Goal: Find specific page/section: Locate a particular part of the current website

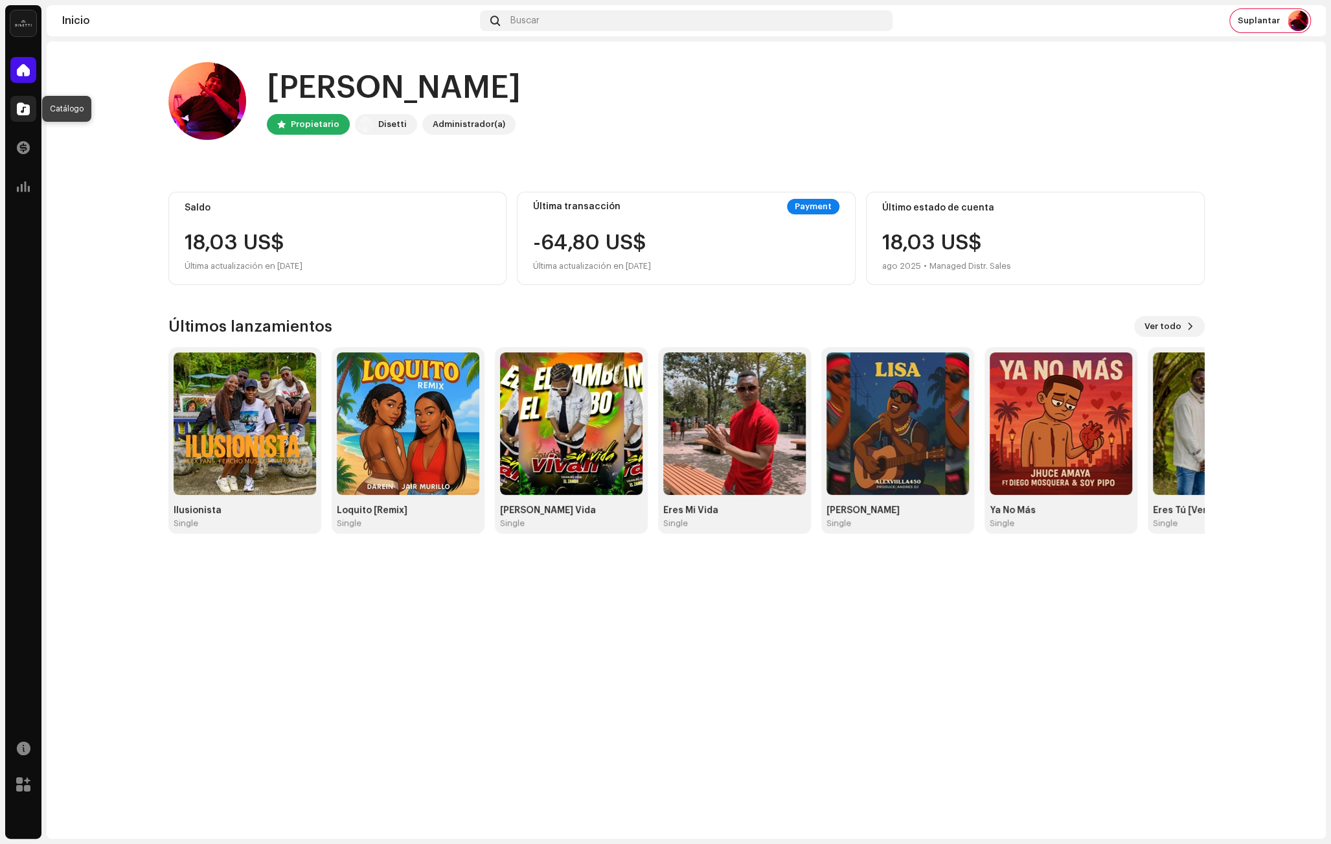
click at [19, 110] on span at bounding box center [23, 109] width 13 height 10
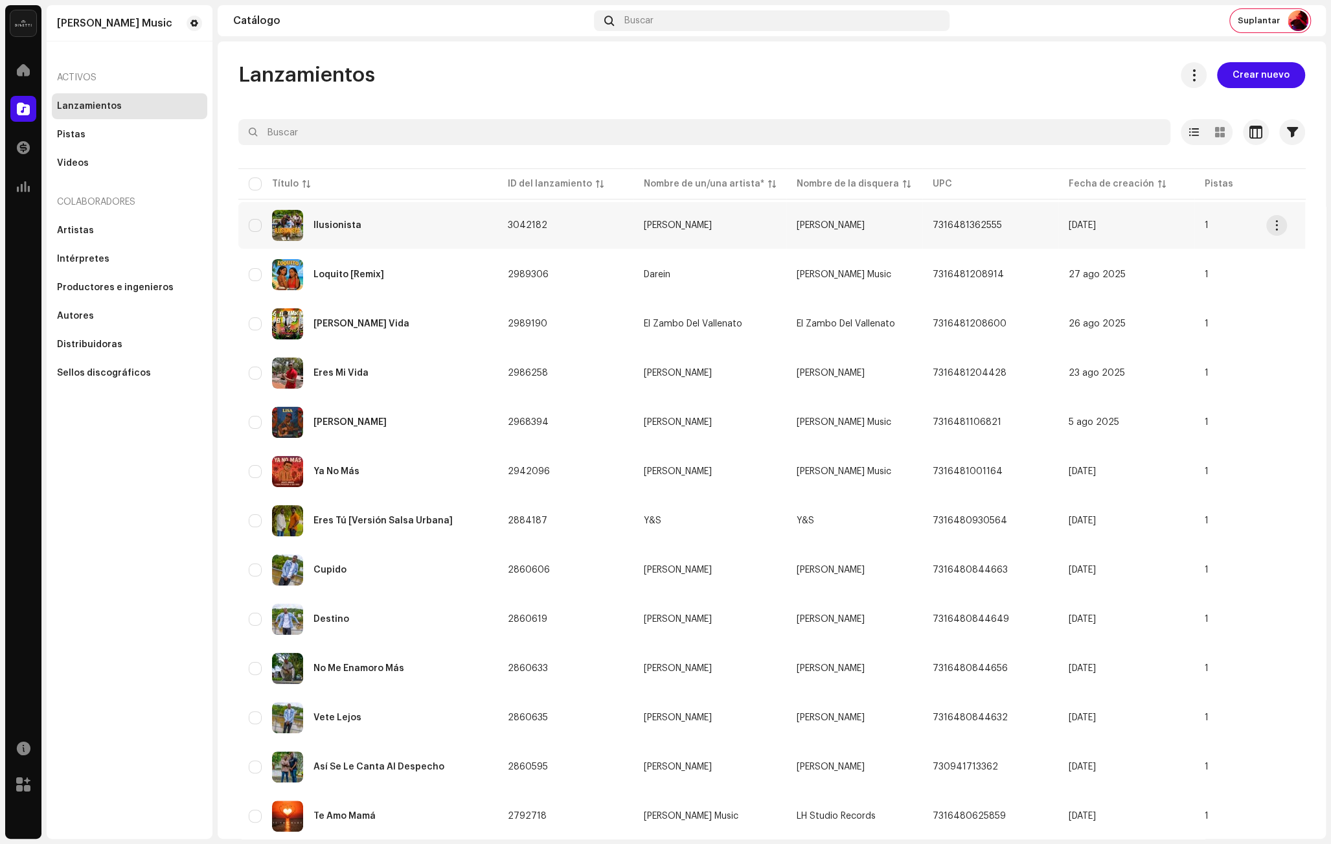
click at [427, 231] on div "Ilusionista" at bounding box center [368, 225] width 238 height 31
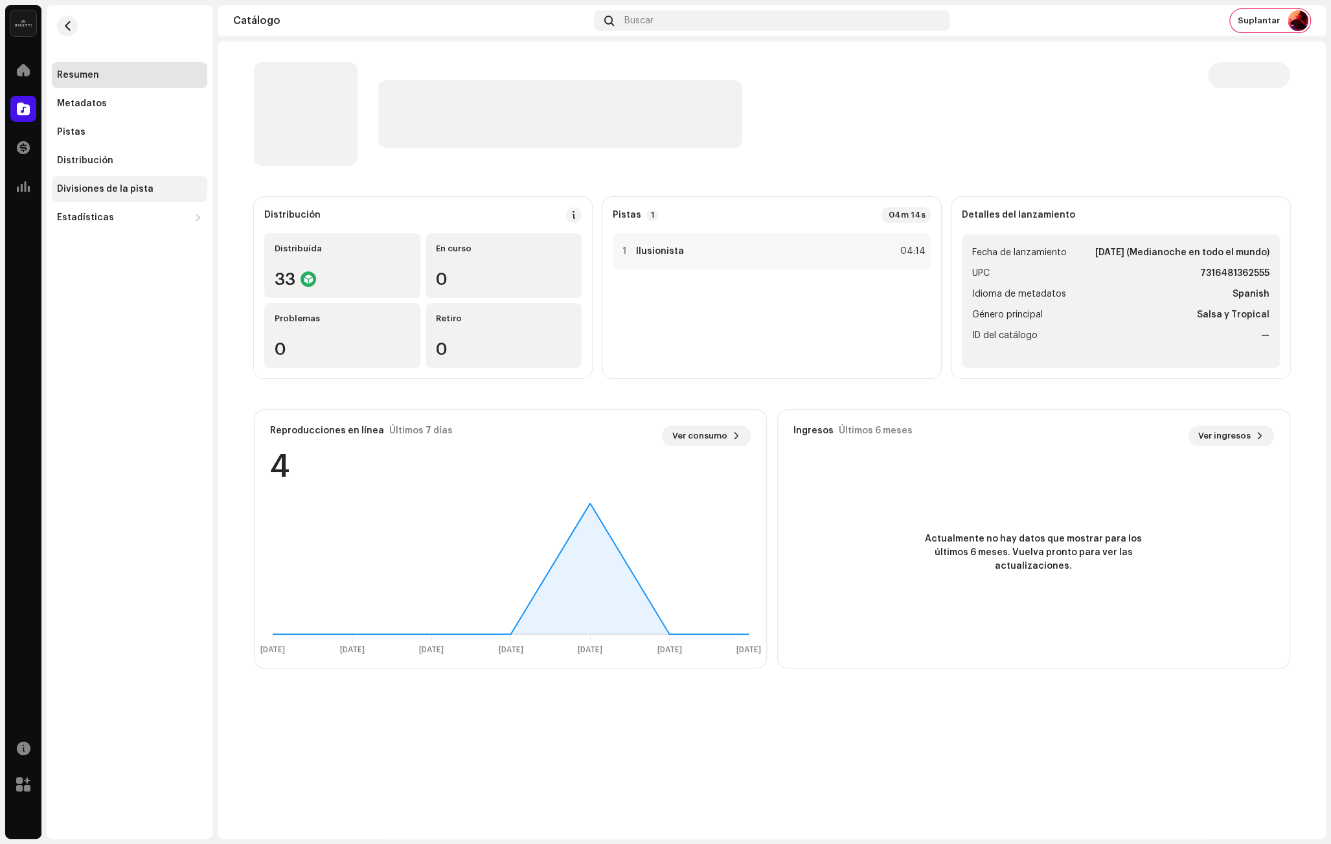
click at [117, 185] on div "Divisiones de la pista" at bounding box center [105, 189] width 96 height 10
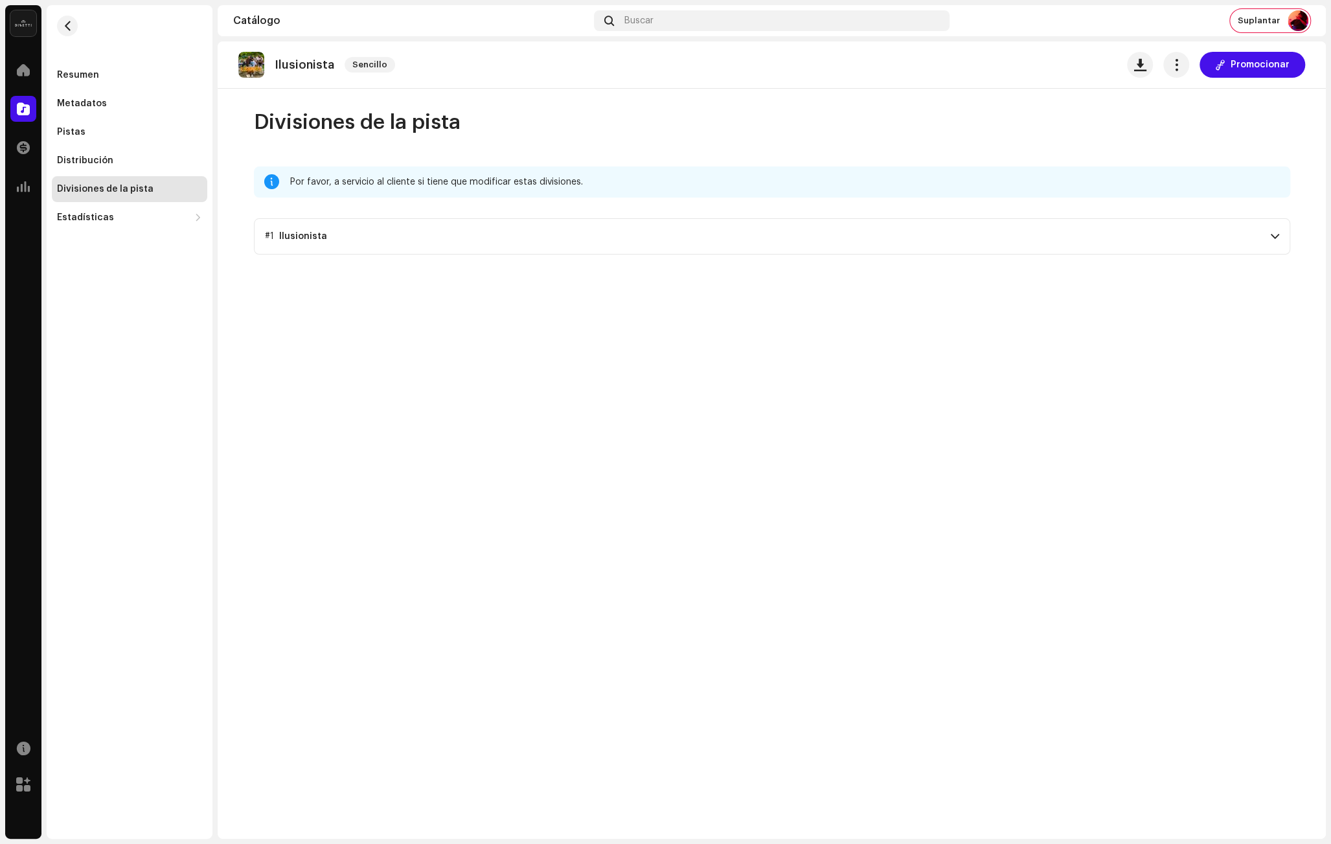
click at [378, 243] on p-accordion-header "#1 Ilusionista" at bounding box center [772, 236] width 1036 height 36
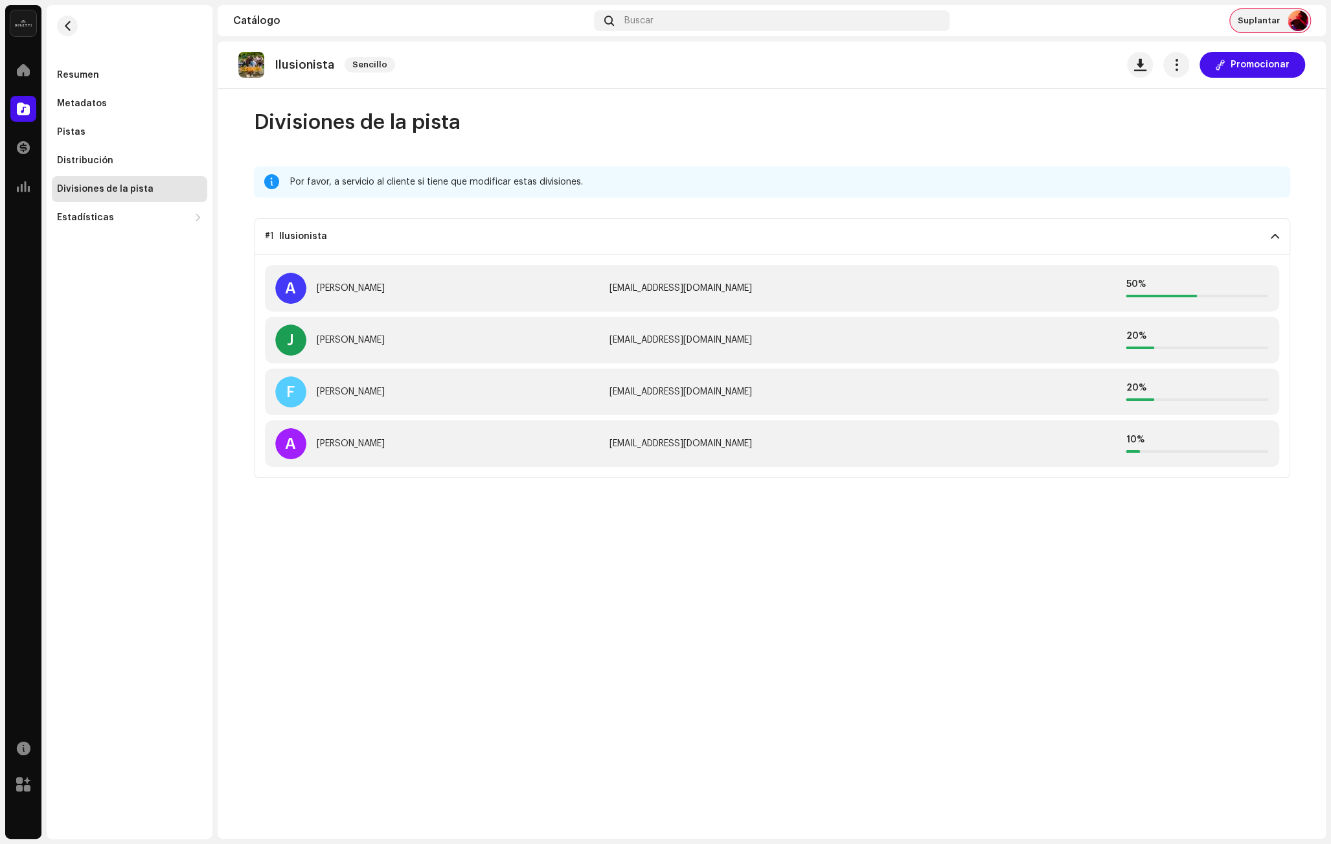
click at [1237, 28] on div "Suplantar" at bounding box center [1270, 20] width 80 height 23
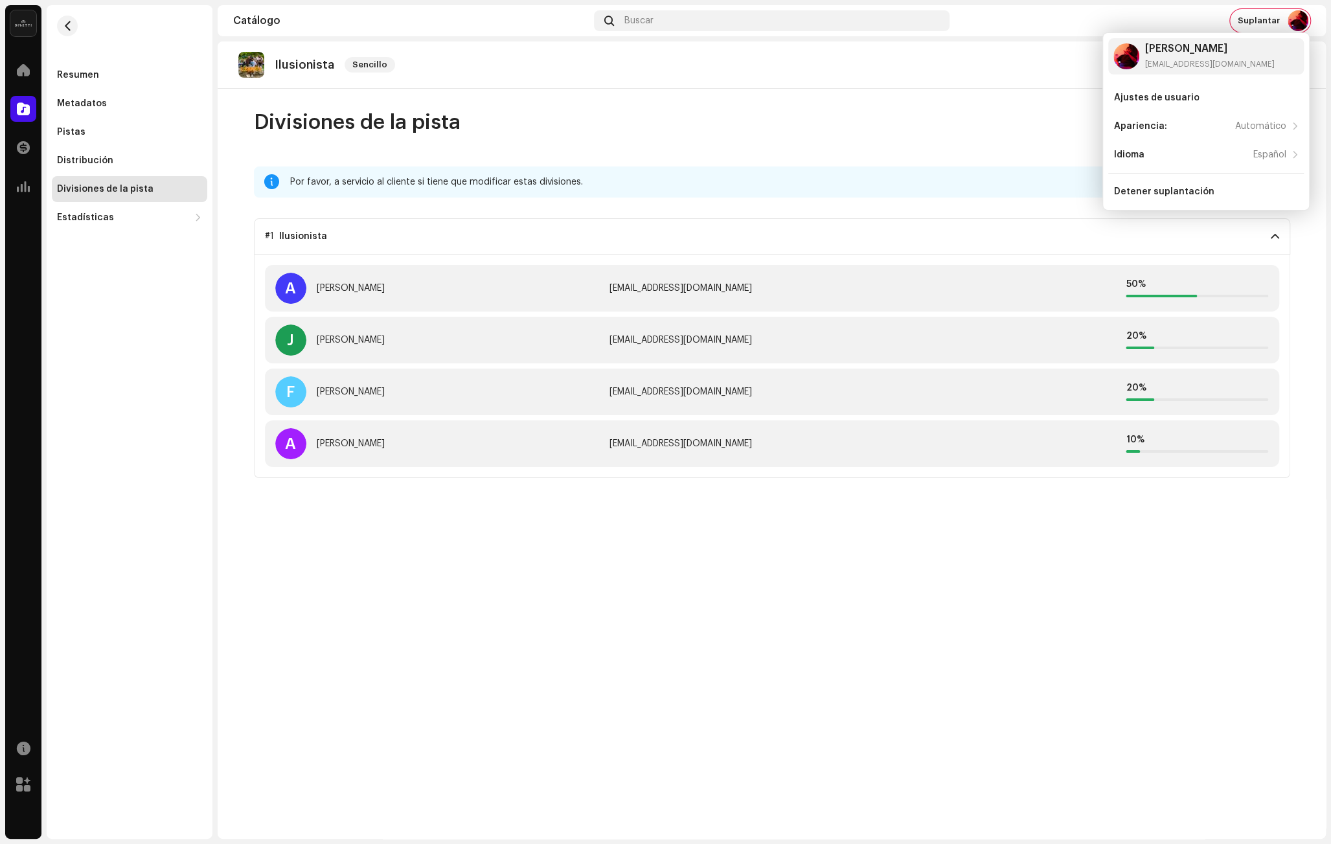
click at [762, 107] on div "Ilusionista Sencillo Promocionar Divisiones de la pista Por favor, a servicio a…" at bounding box center [772, 439] width 1108 height 797
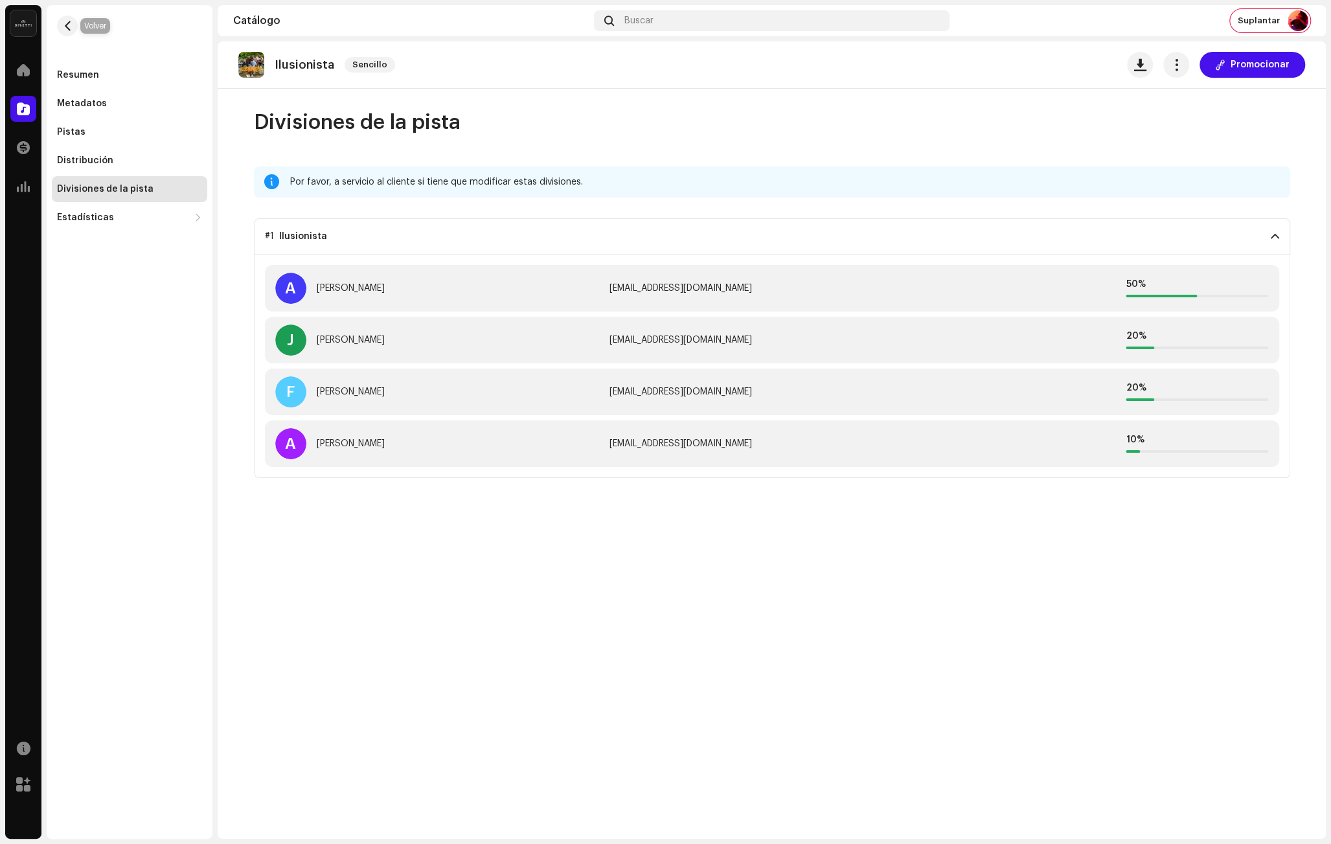
drag, startPoint x: 69, startPoint y: 29, endPoint x: 73, endPoint y: 1, distance: 28.2
click at [69, 28] on span "button" at bounding box center [68, 26] width 10 height 10
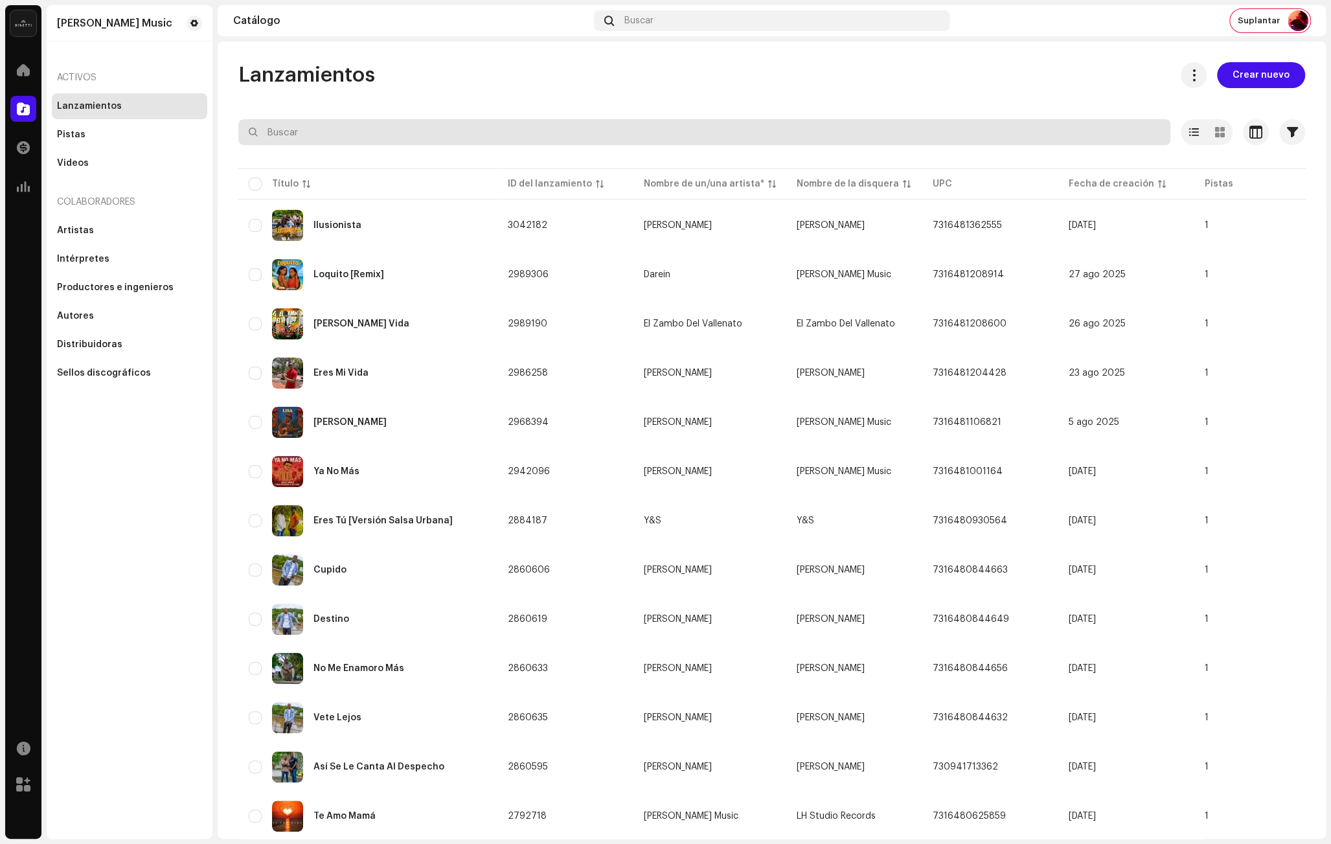
click at [320, 125] on input "text" at bounding box center [704, 132] width 932 height 26
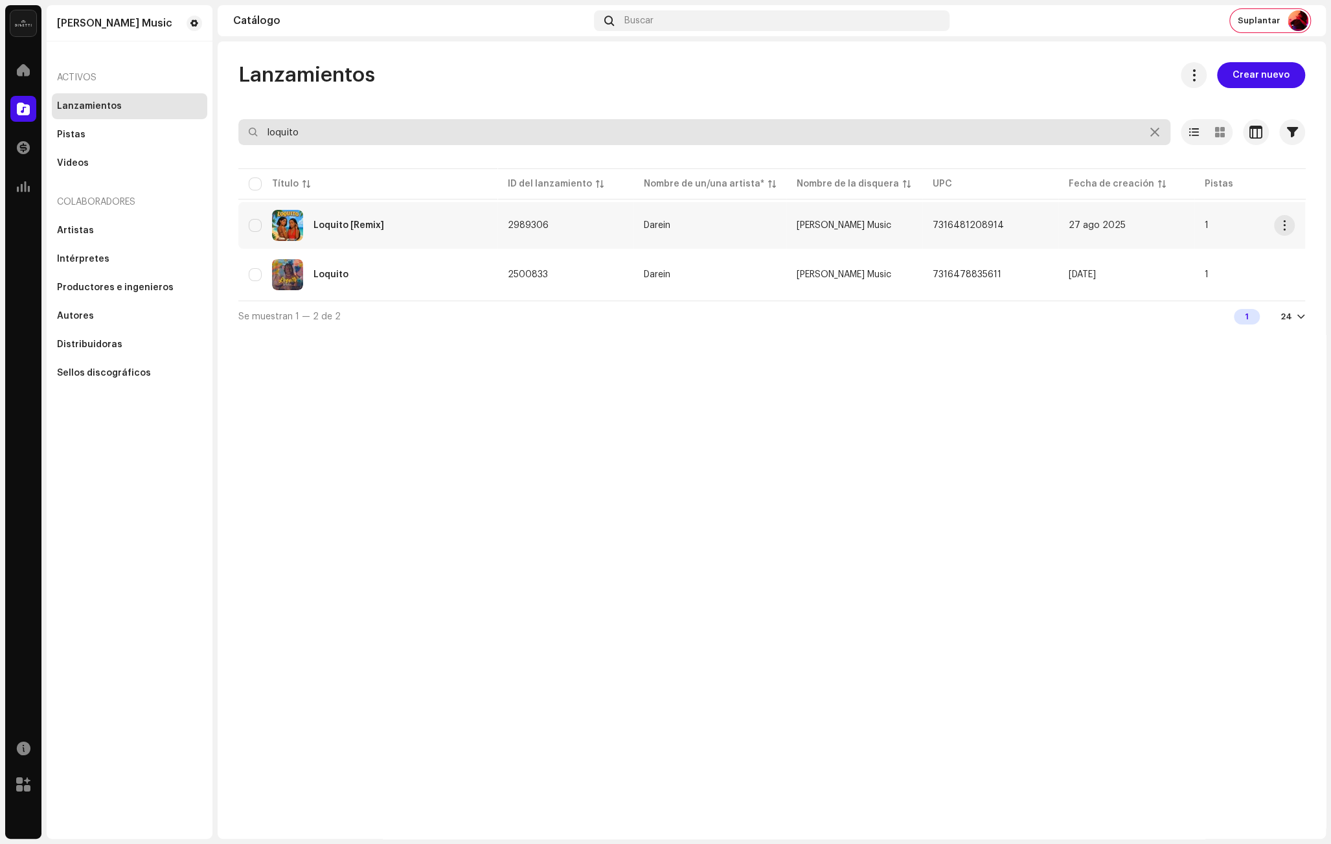
type input "loquito"
click at [420, 228] on div "Loquito [Remix]" at bounding box center [368, 225] width 238 height 31
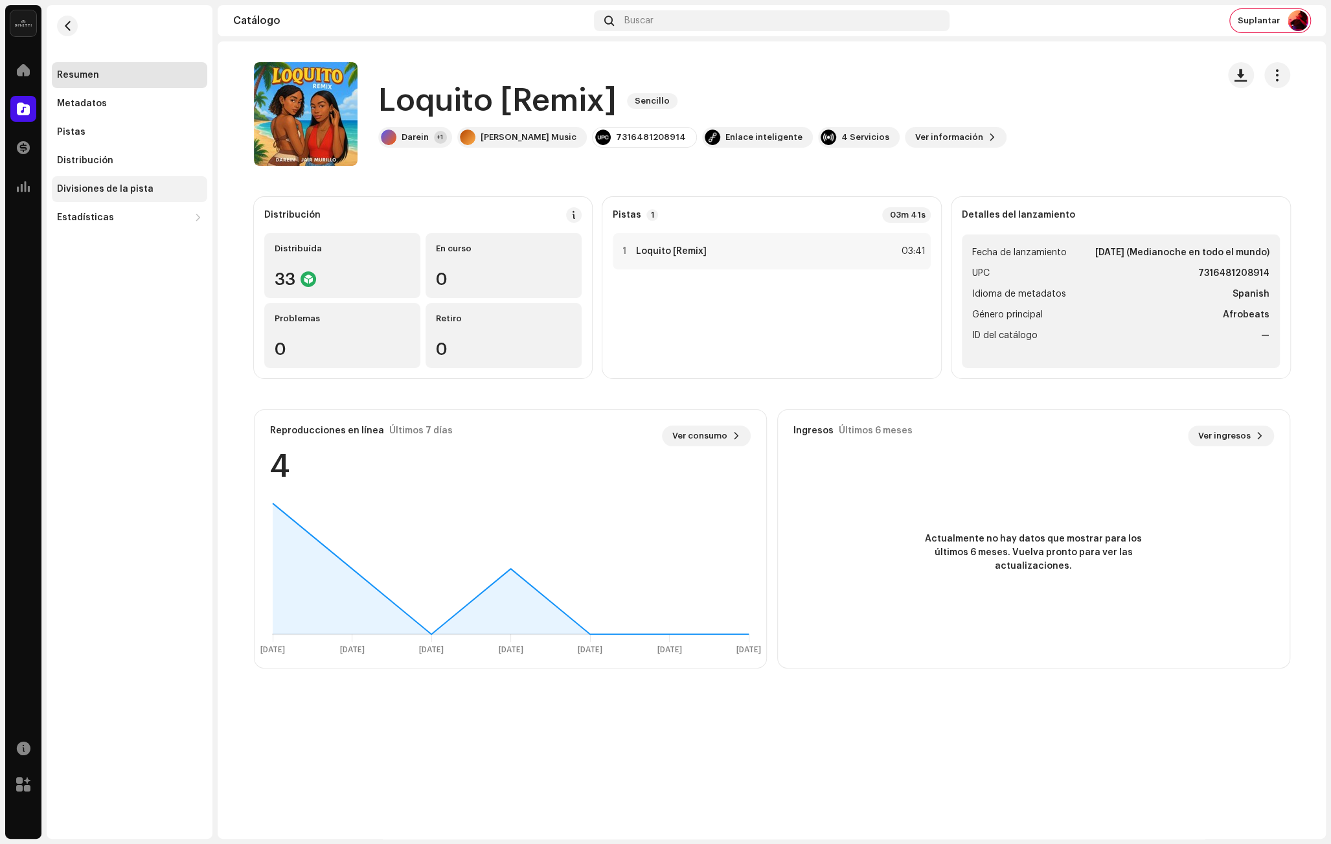
click at [155, 186] on div "Divisiones de la pista" at bounding box center [129, 189] width 145 height 10
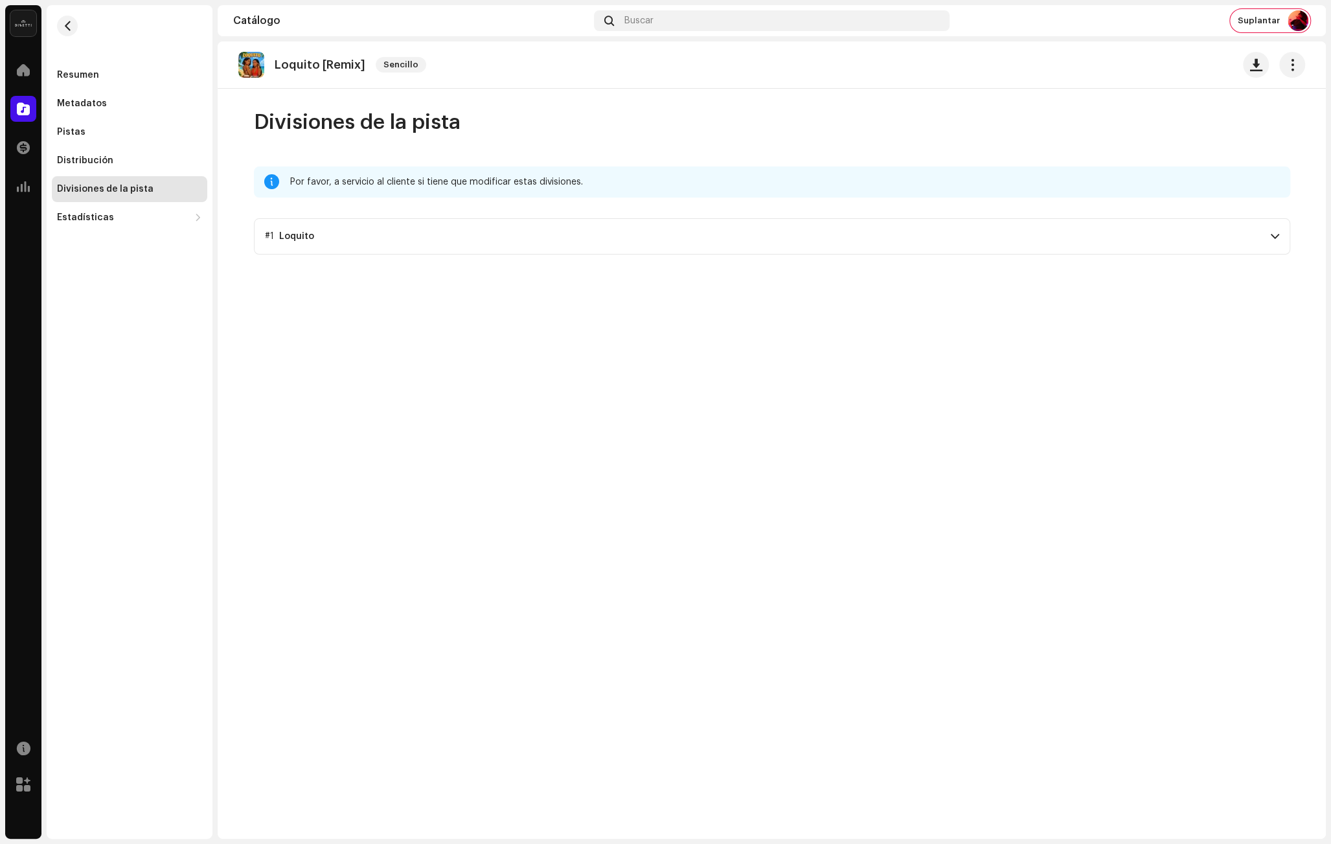
click at [302, 251] on p-accordion-header "#1 Loquito" at bounding box center [772, 236] width 1036 height 36
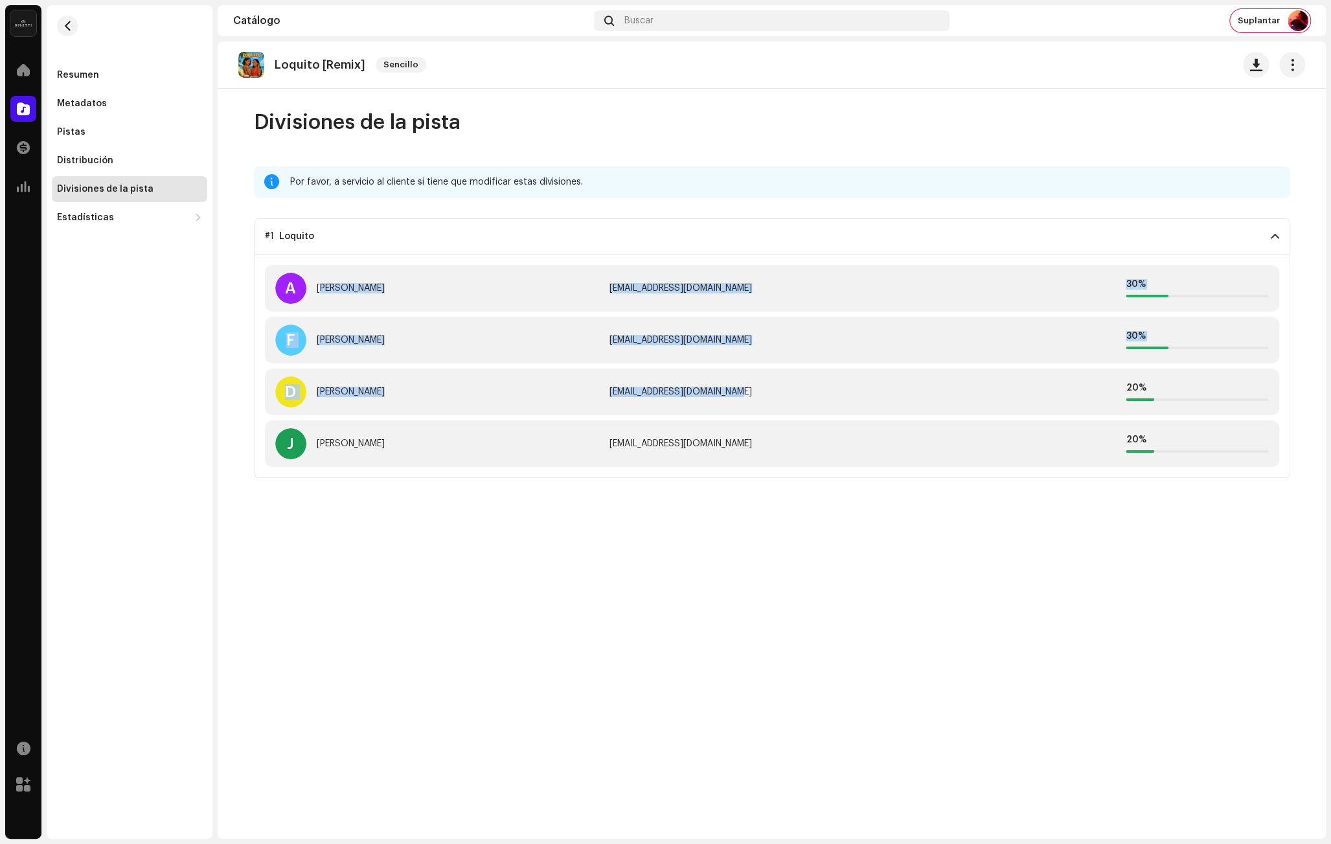
drag, startPoint x: 598, startPoint y: 278, endPoint x: 765, endPoint y: 419, distance: 219.2
click at [756, 405] on div "A [PERSON_NAME] [EMAIL_ADDRESS][DOMAIN_NAME] 30 % F [PERSON_NAME] [EMAIL_ADDRES…" at bounding box center [772, 360] width 1014 height 212
click at [797, 449] on div "[PERSON_NAME] [EMAIL_ADDRESS][DOMAIN_NAME] 20 %" at bounding box center [772, 443] width 1014 height 47
drag, startPoint x: 694, startPoint y: 433, endPoint x: 592, endPoint y: 271, distance: 191.5
click at [592, 271] on div "A [PERSON_NAME] [EMAIL_ADDRESS][DOMAIN_NAME] 30 % F [PERSON_NAME] [EMAIL_ADDRES…" at bounding box center [772, 360] width 1014 height 212
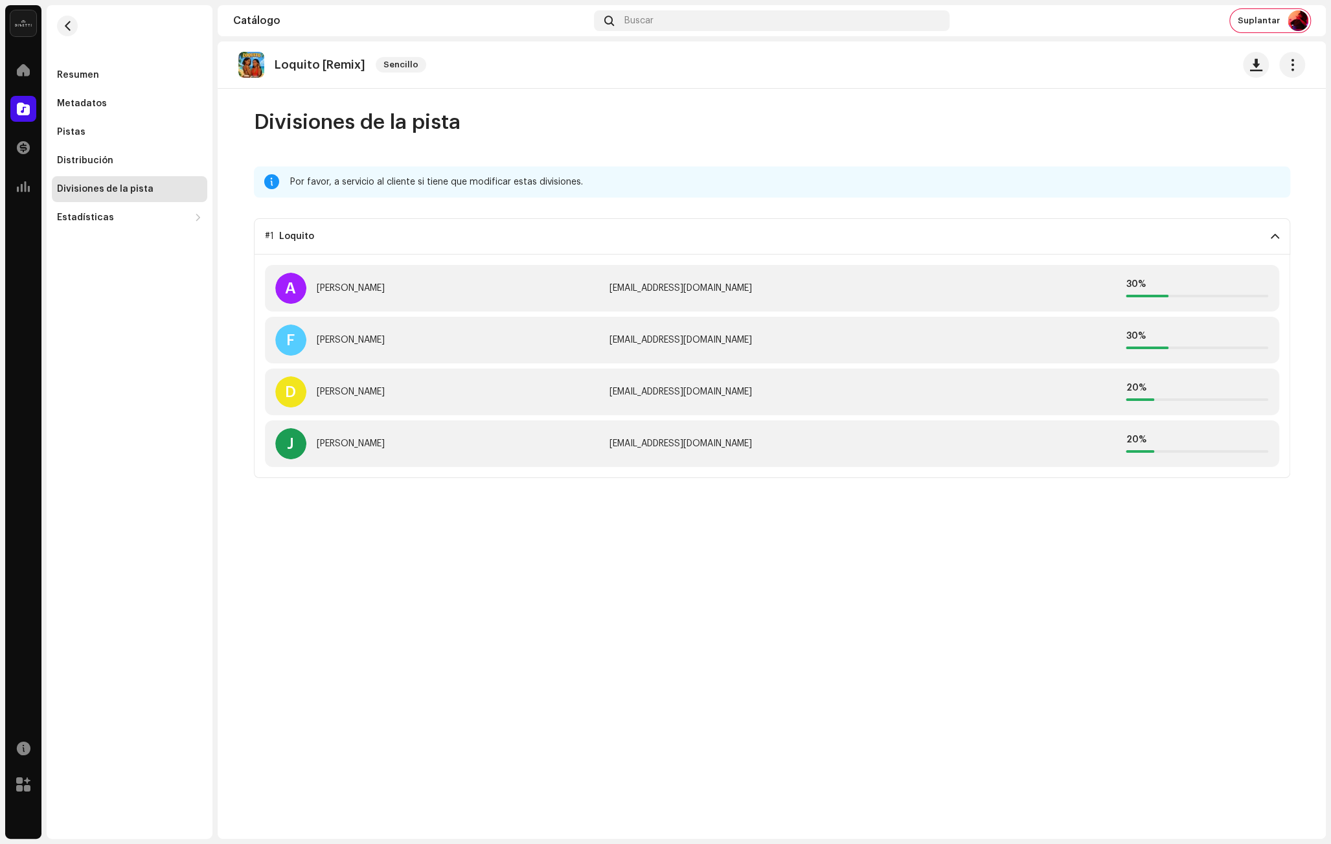
click at [609, 536] on div "Loquito [Remix] Sencillo Divisiones de la pista Por favor, a servicio al client…" at bounding box center [772, 439] width 1108 height 797
click at [3, 102] on div "[PERSON_NAME] Music Inicio Catálogo Transacciones Estadísticas Recursos [PERSON…" at bounding box center [665, 422] width 1331 height 844
click at [21, 104] on span at bounding box center [23, 109] width 13 height 10
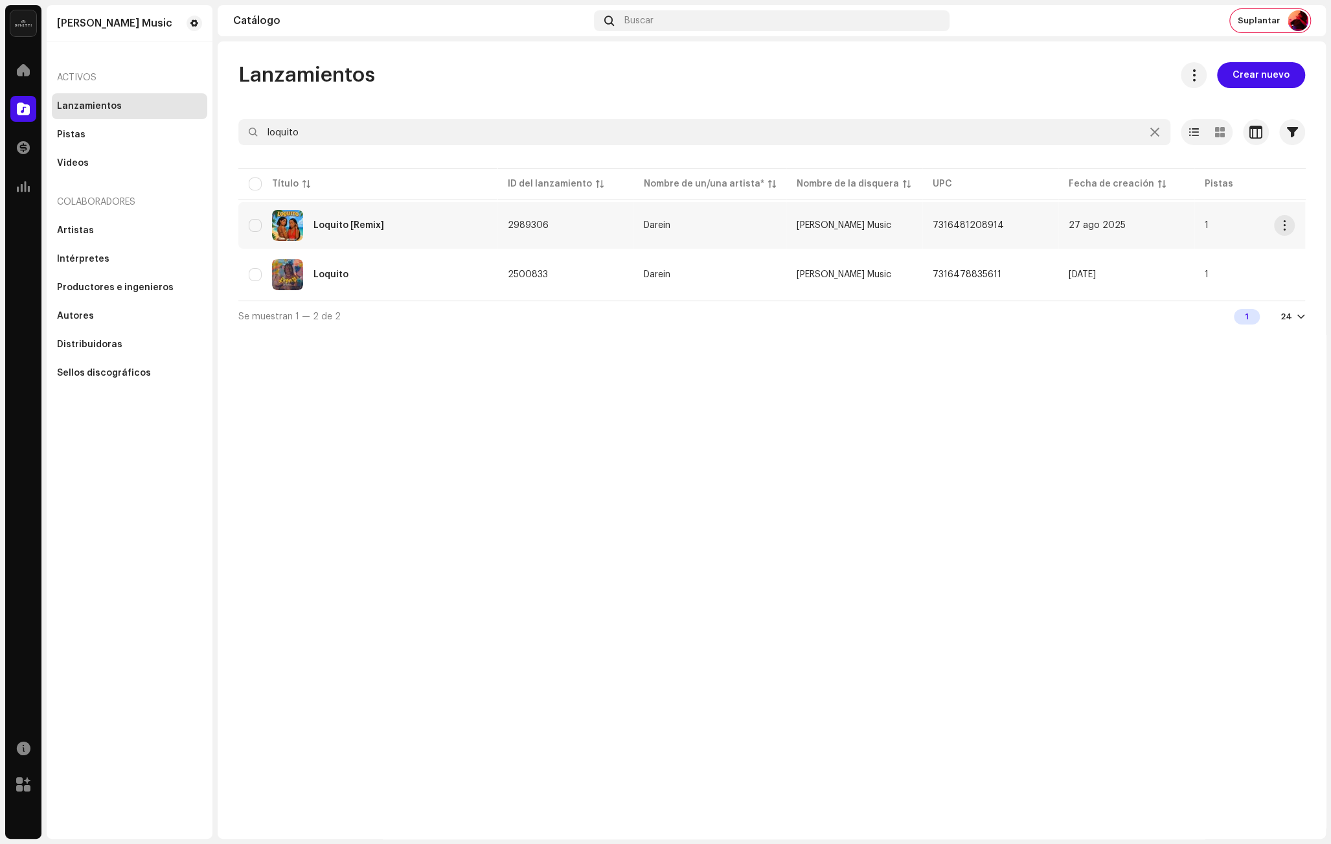
click at [438, 238] on div "Loquito [Remix]" at bounding box center [368, 225] width 238 height 31
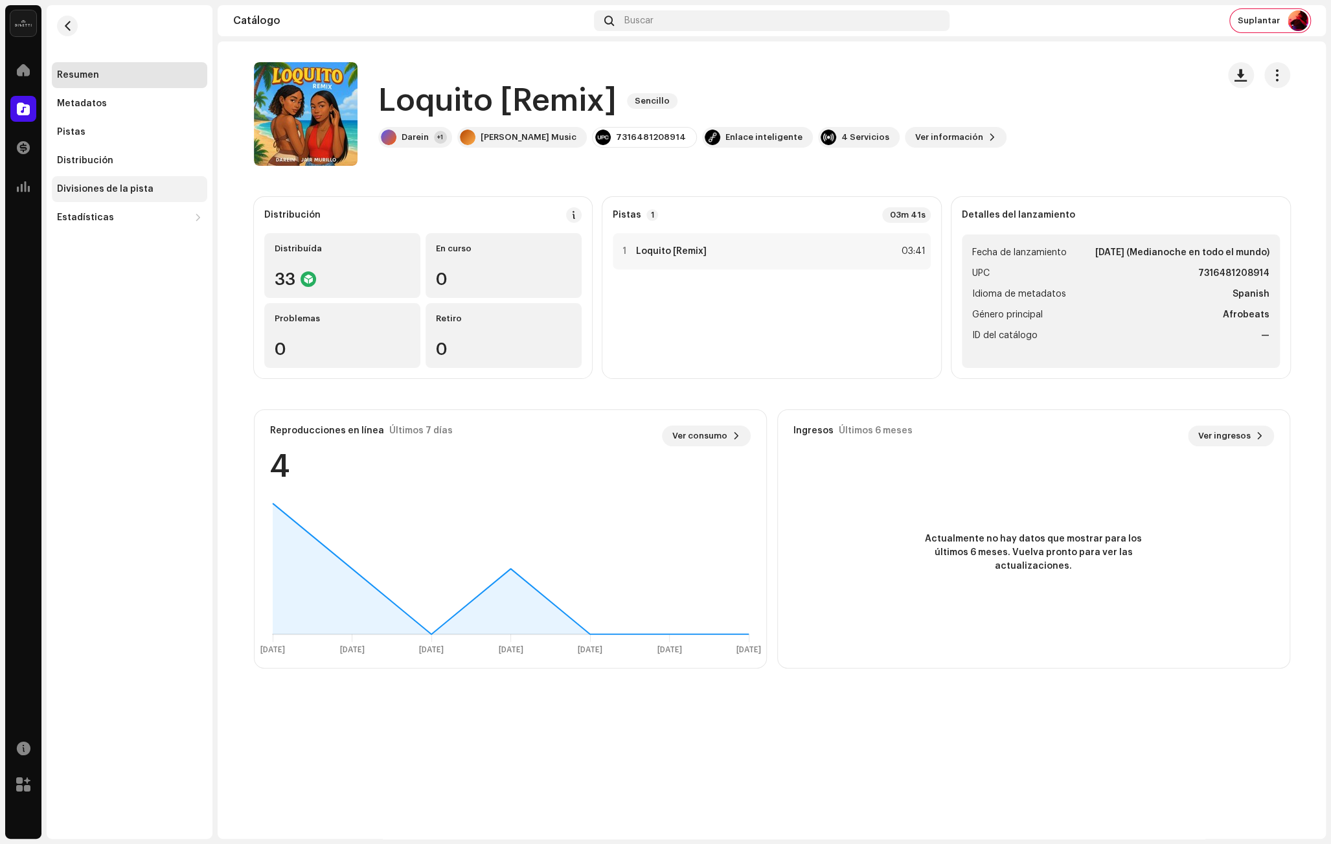
click at [128, 186] on div "Divisiones de la pista" at bounding box center [105, 189] width 96 height 10
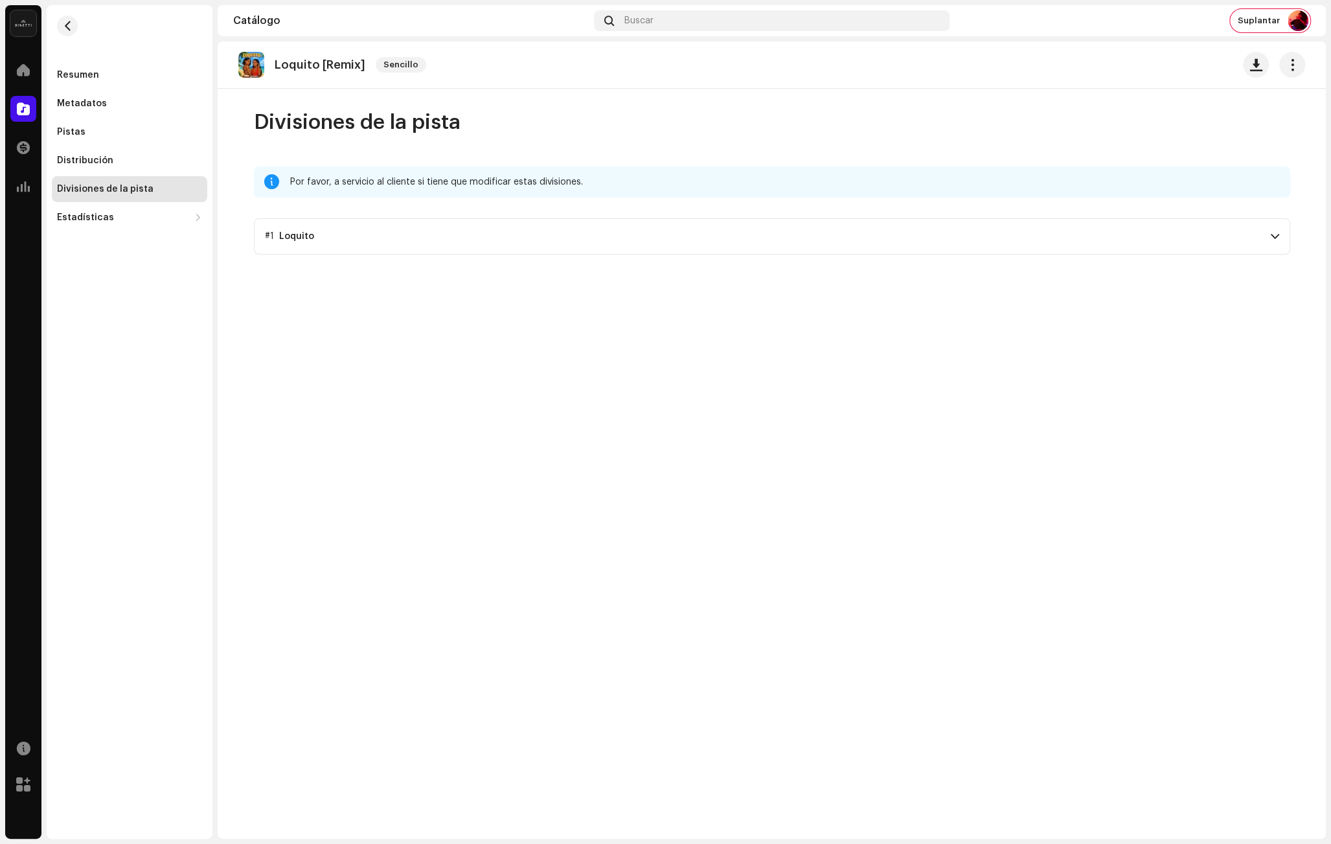
click at [437, 243] on p-accordion-header "#1 Loquito" at bounding box center [772, 236] width 1036 height 36
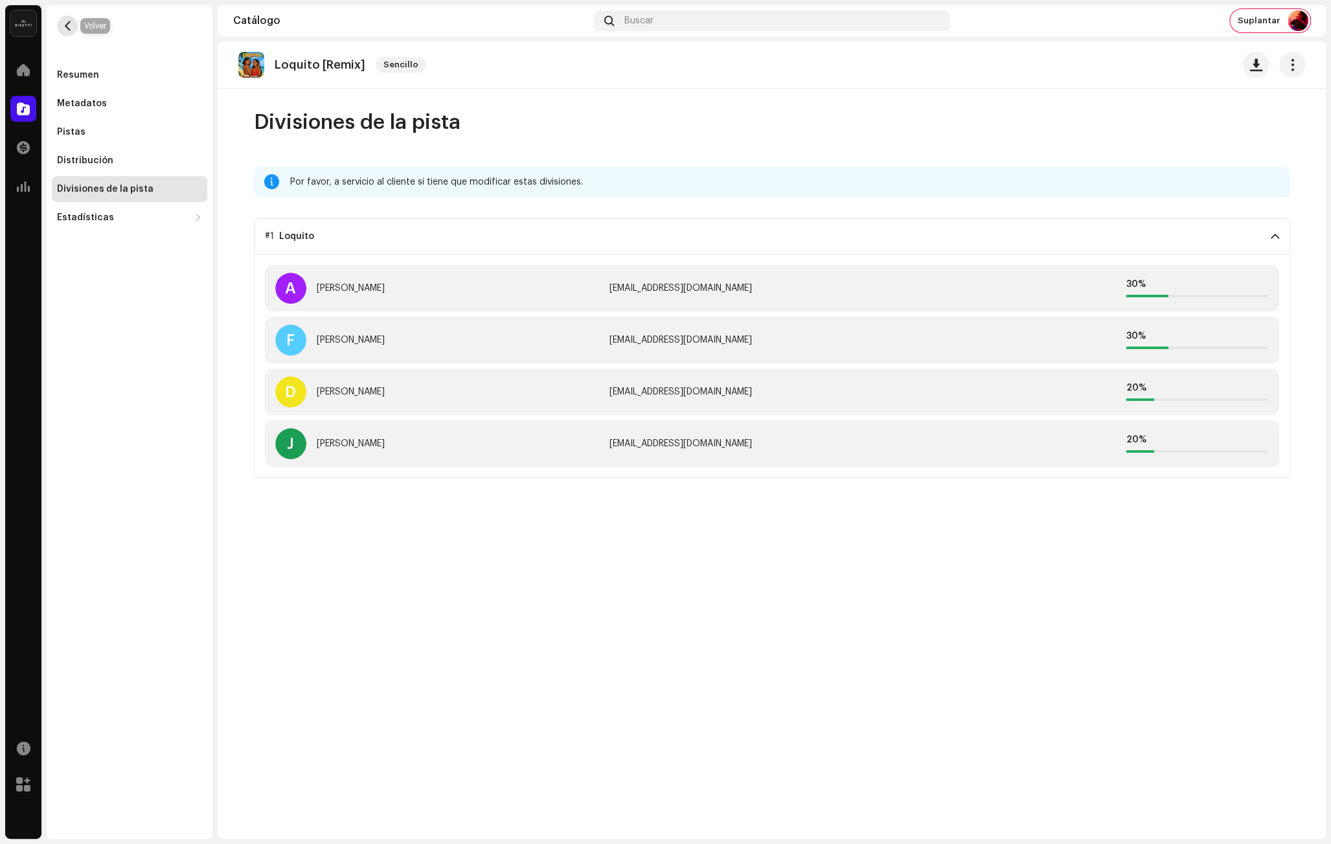
click at [63, 27] on span "button" at bounding box center [68, 26] width 10 height 10
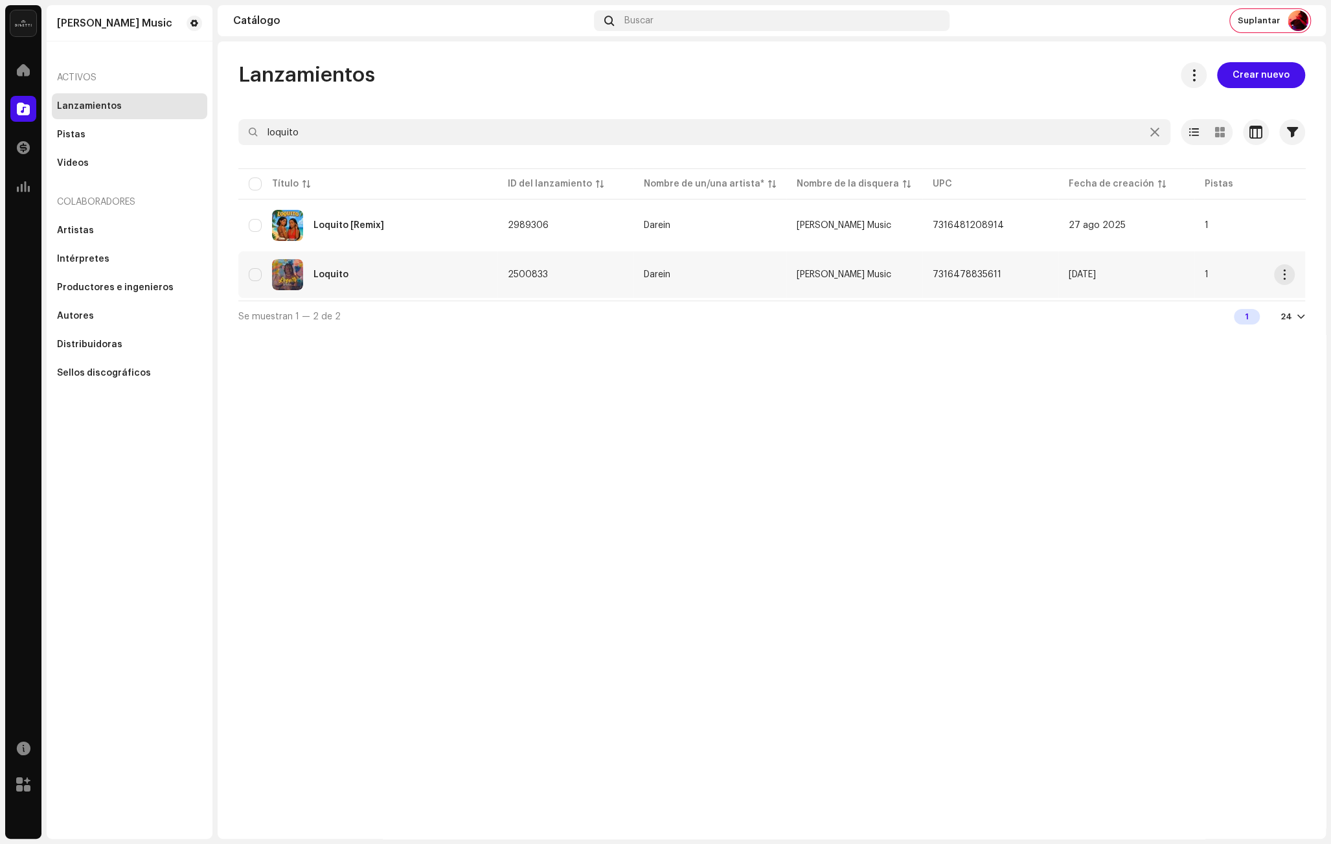
click at [441, 263] on div "Loquito" at bounding box center [368, 274] width 238 height 31
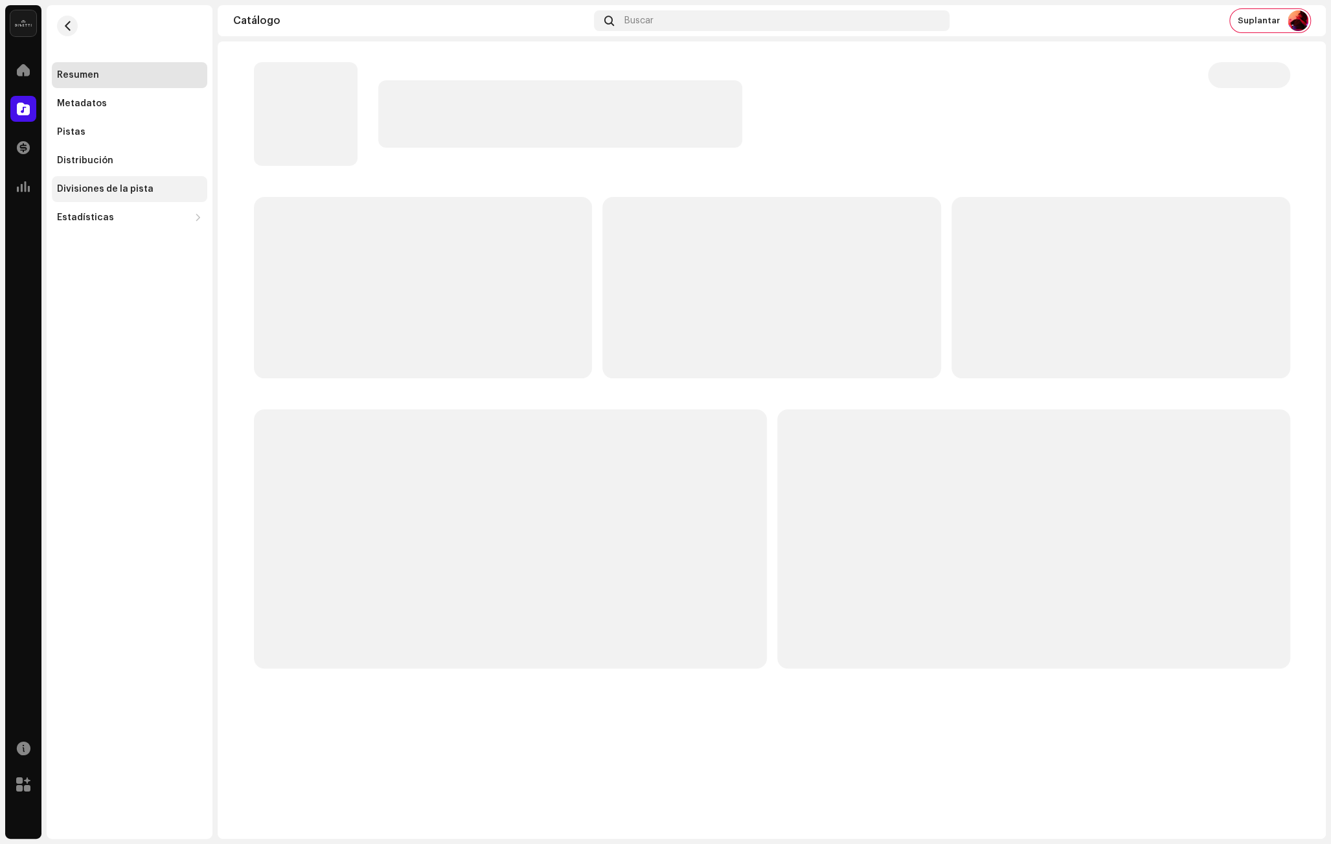
click at [150, 179] on div "Divisiones de la pista" at bounding box center [129, 189] width 155 height 26
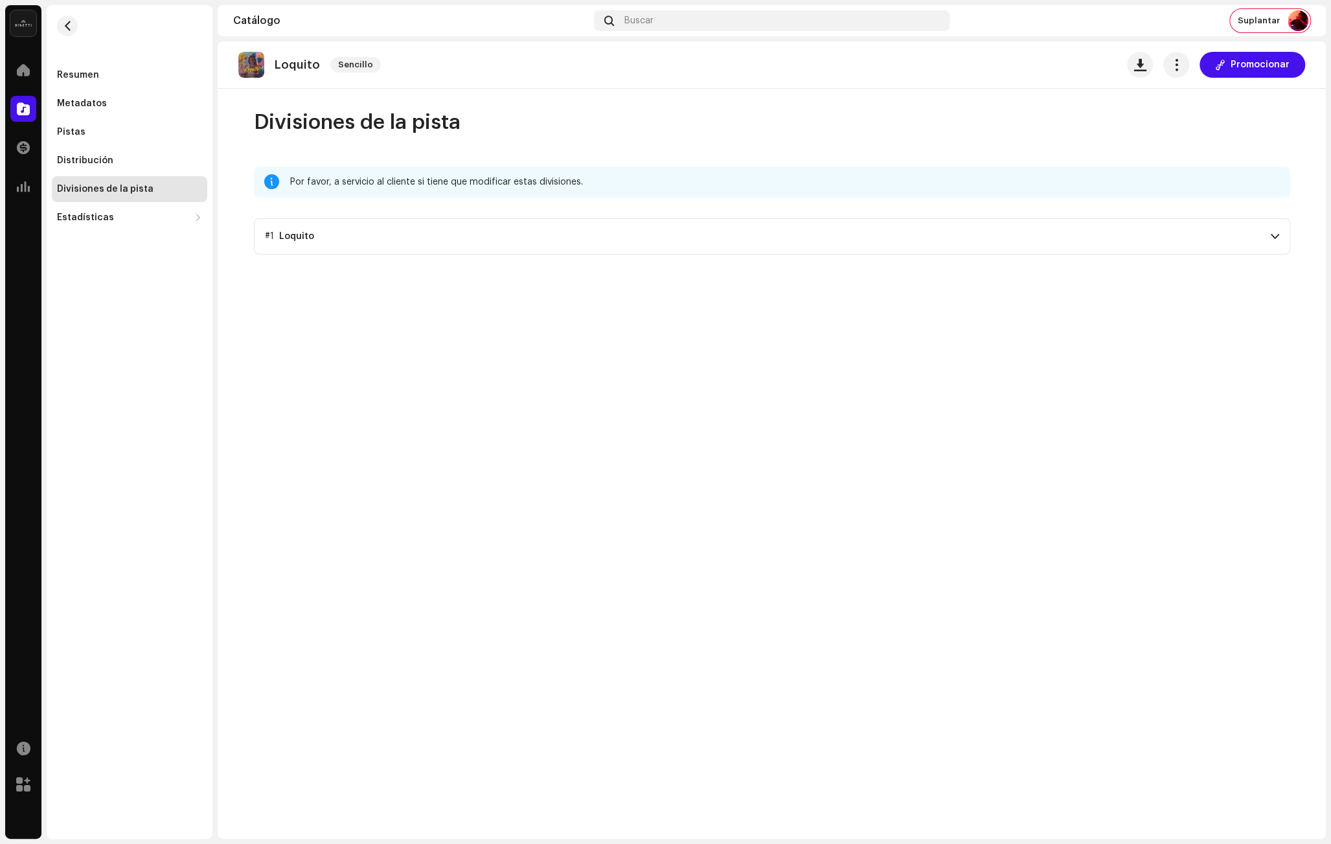
click at [445, 243] on p-accordion-header "#1 Loquito" at bounding box center [772, 236] width 1036 height 36
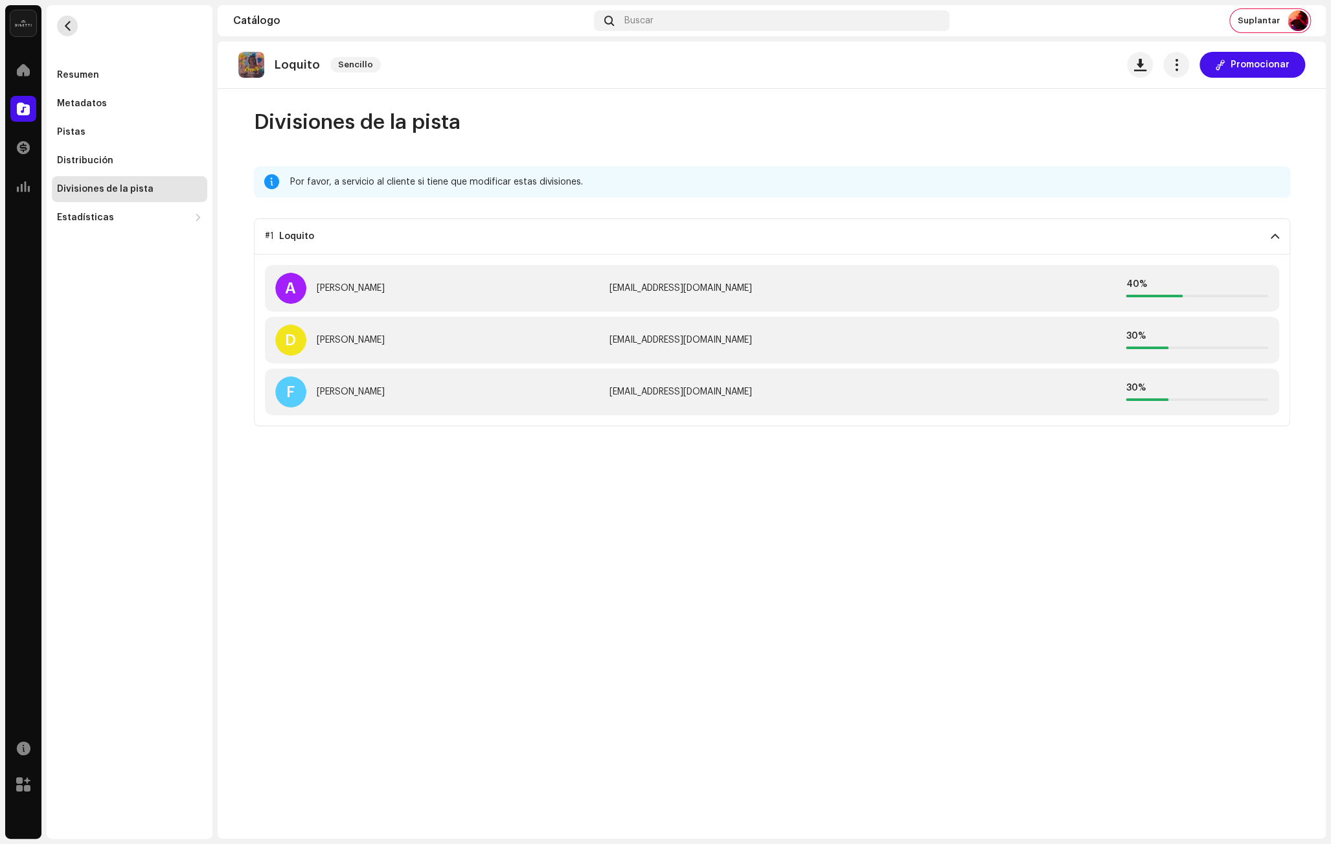
click at [58, 28] on button "button" at bounding box center [67, 26] width 21 height 21
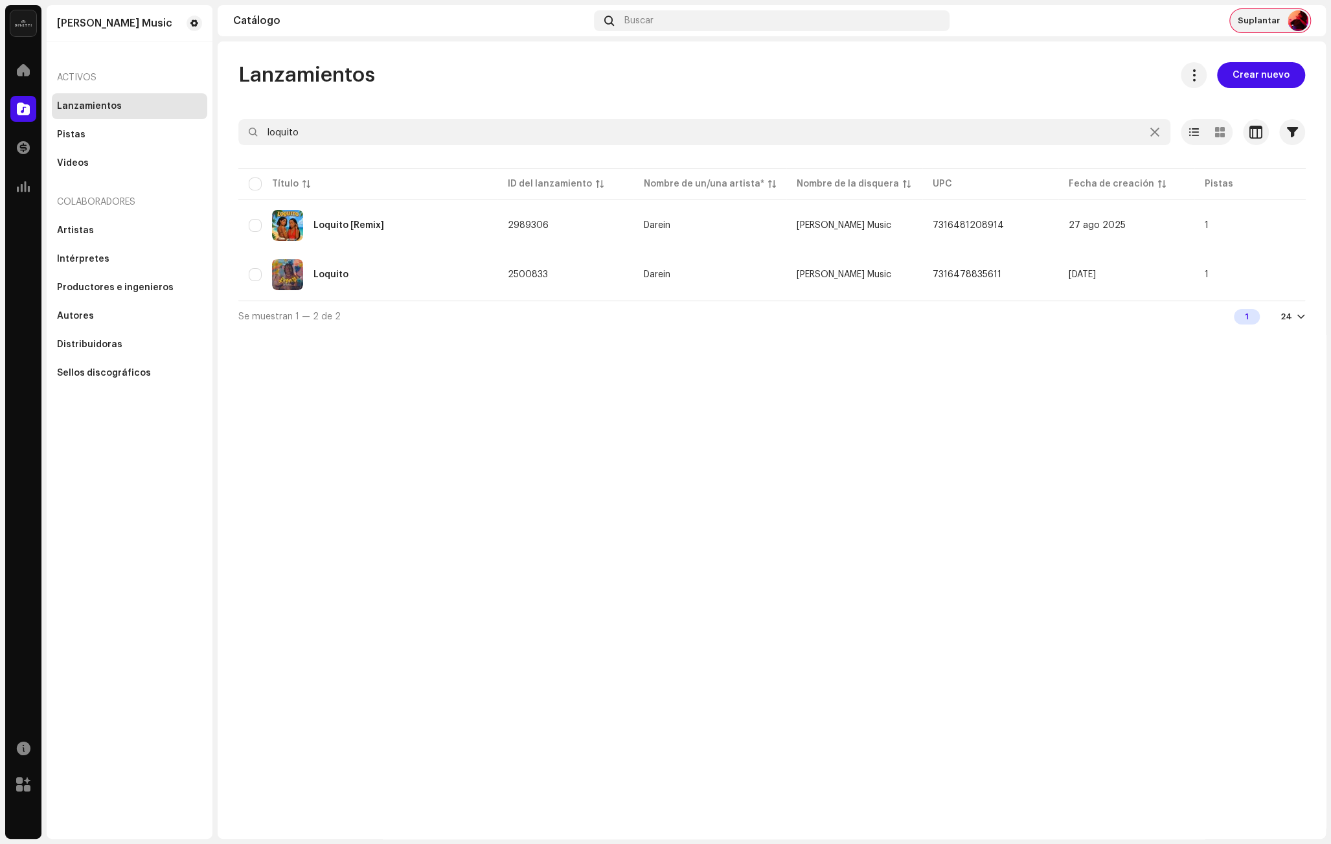
click at [1254, 14] on div "Suplantar" at bounding box center [1270, 20] width 80 height 23
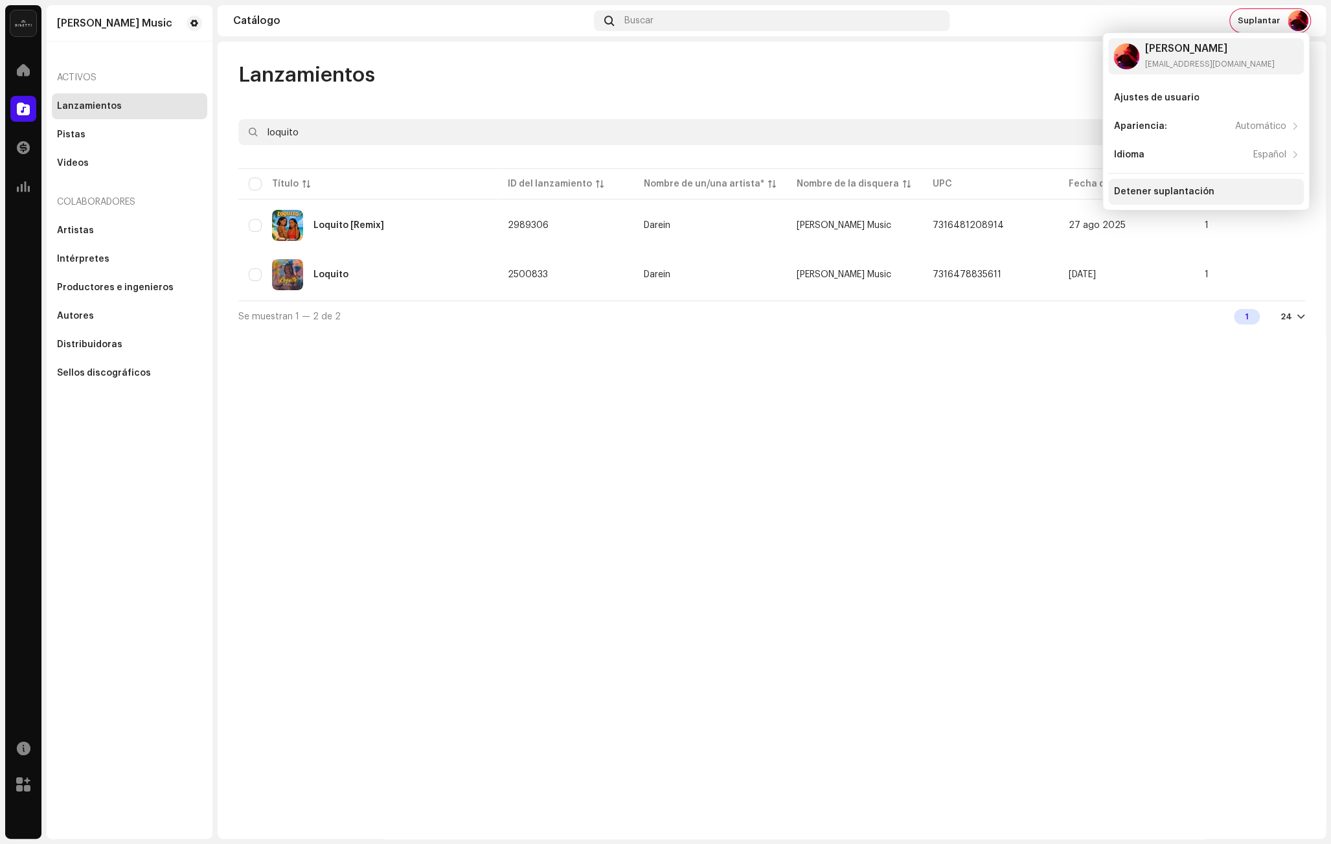
click at [1151, 188] on div "Detener suplantación" at bounding box center [1163, 192] width 100 height 10
